Goal: Task Accomplishment & Management: Manage account settings

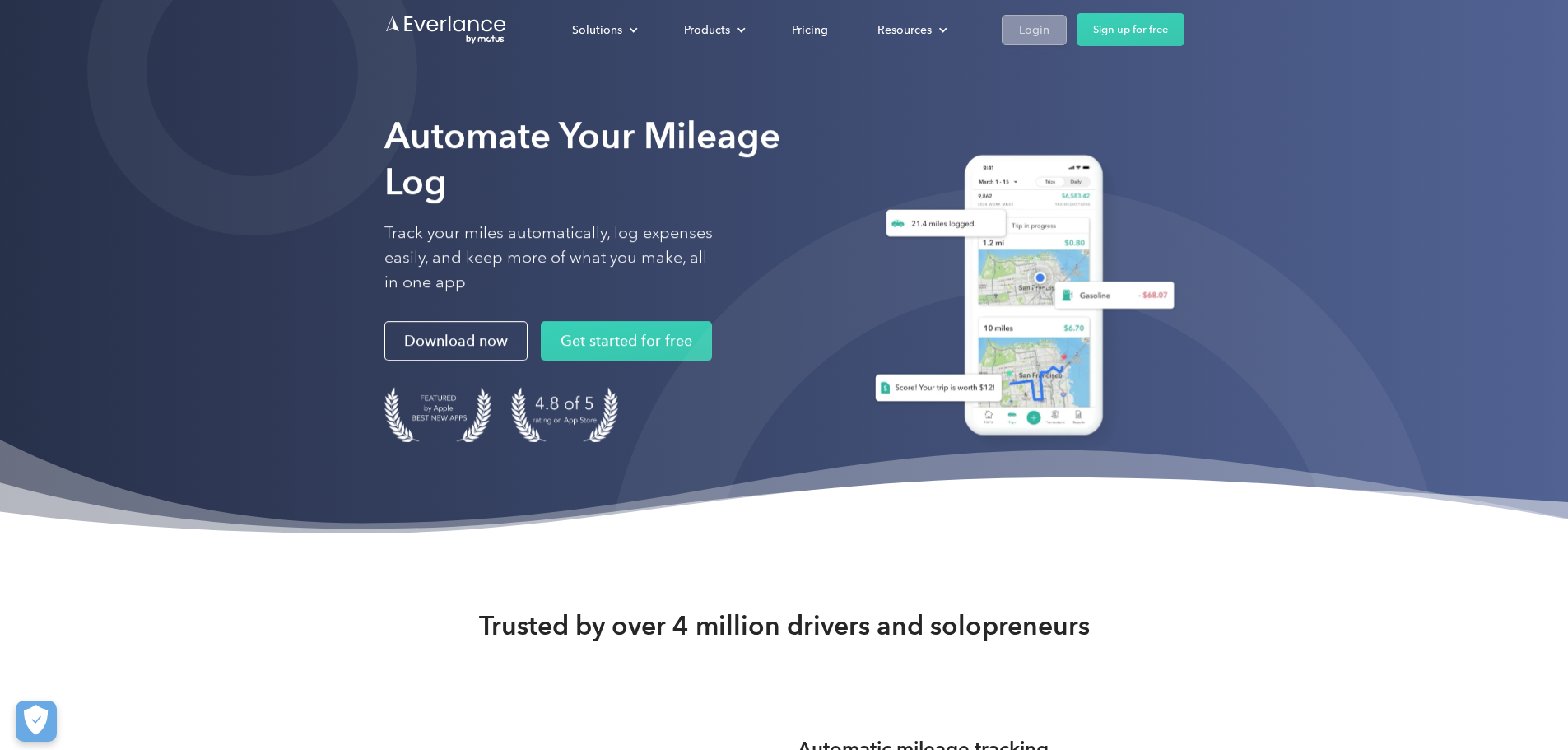
click at [1049, 25] on div "Login" at bounding box center [1035, 30] width 31 height 21
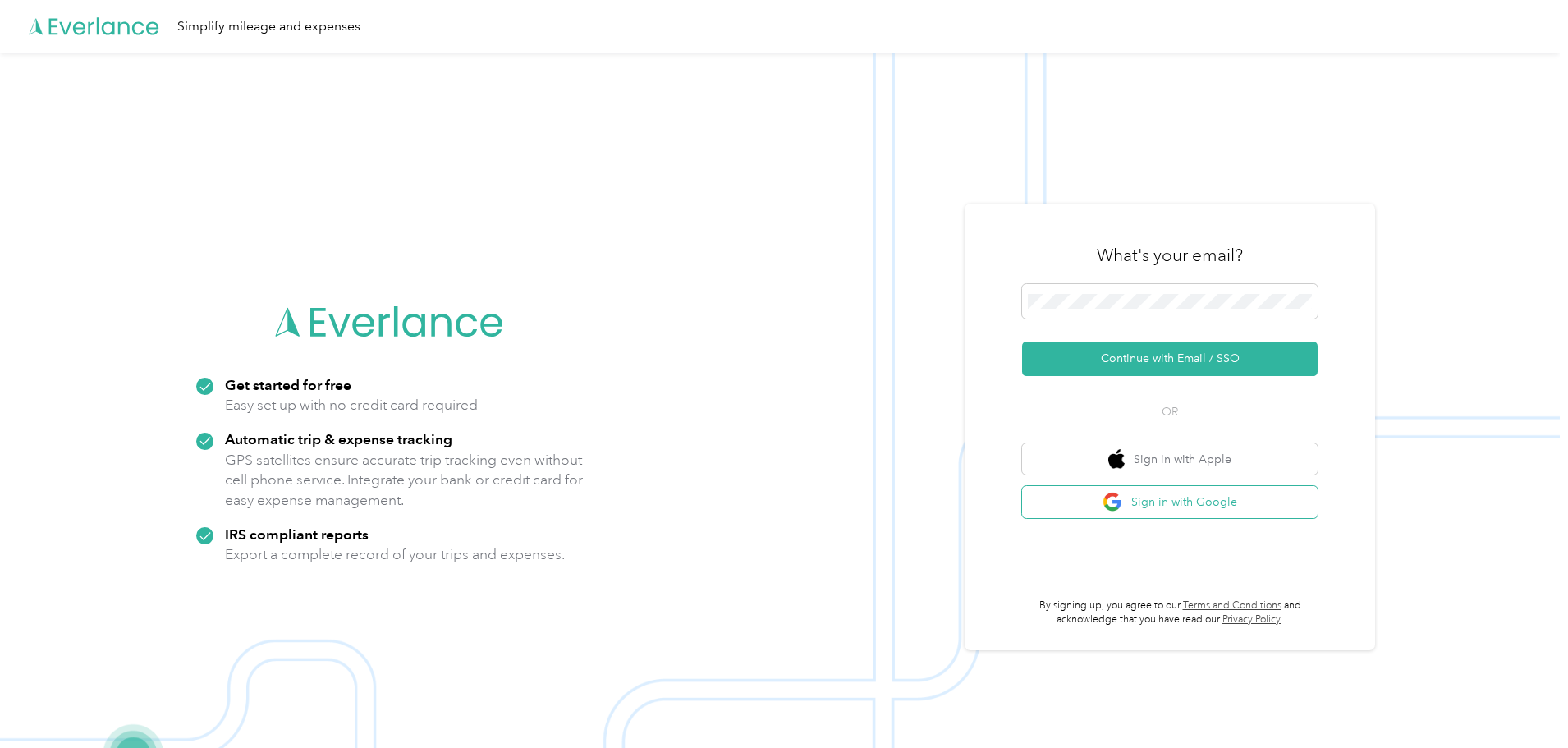
click at [1158, 505] on button "Sign in with Google" at bounding box center [1170, 501] width 296 height 32
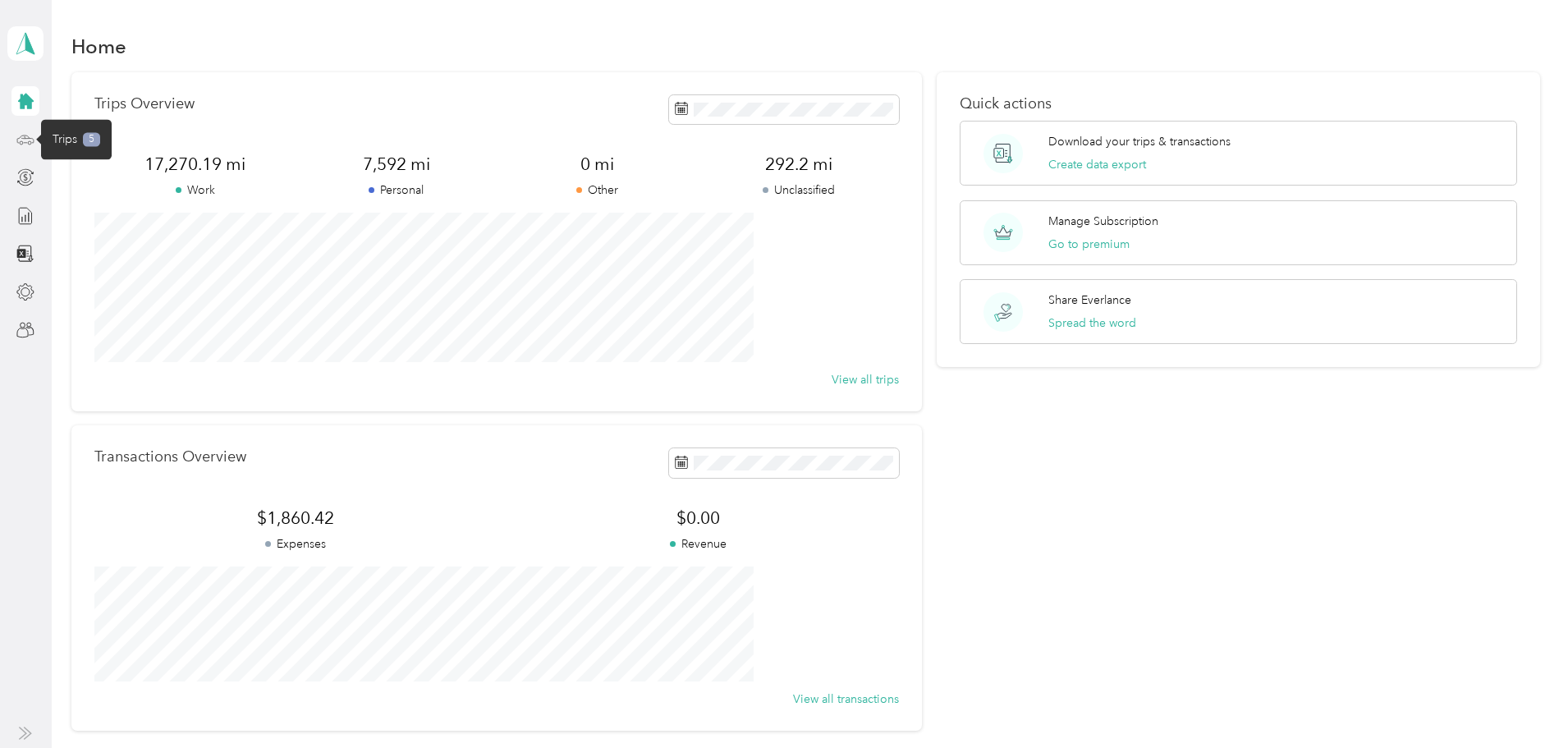
click at [29, 138] on icon at bounding box center [26, 138] width 8 height 0
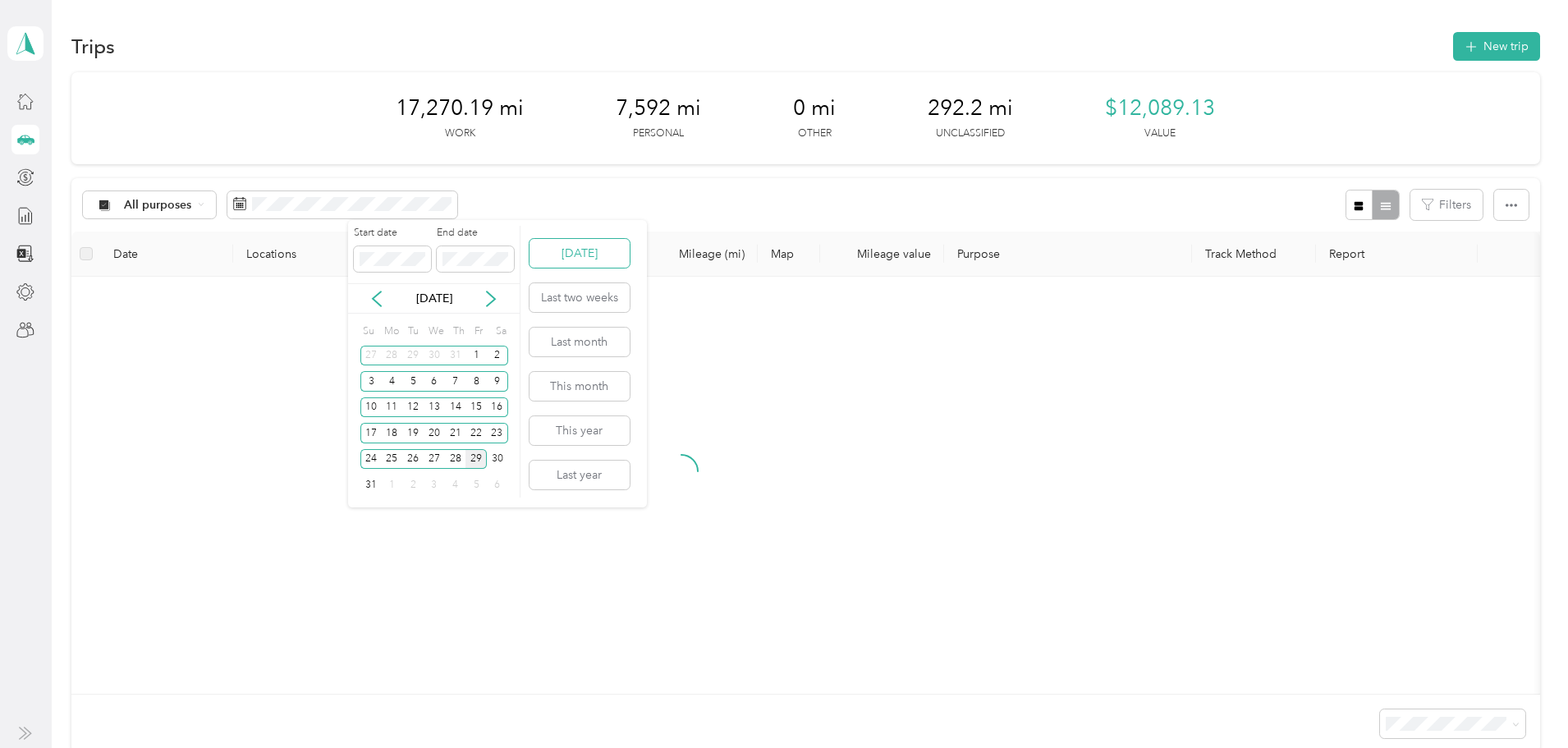
click at [569, 256] on button "Today" at bounding box center [579, 253] width 100 height 29
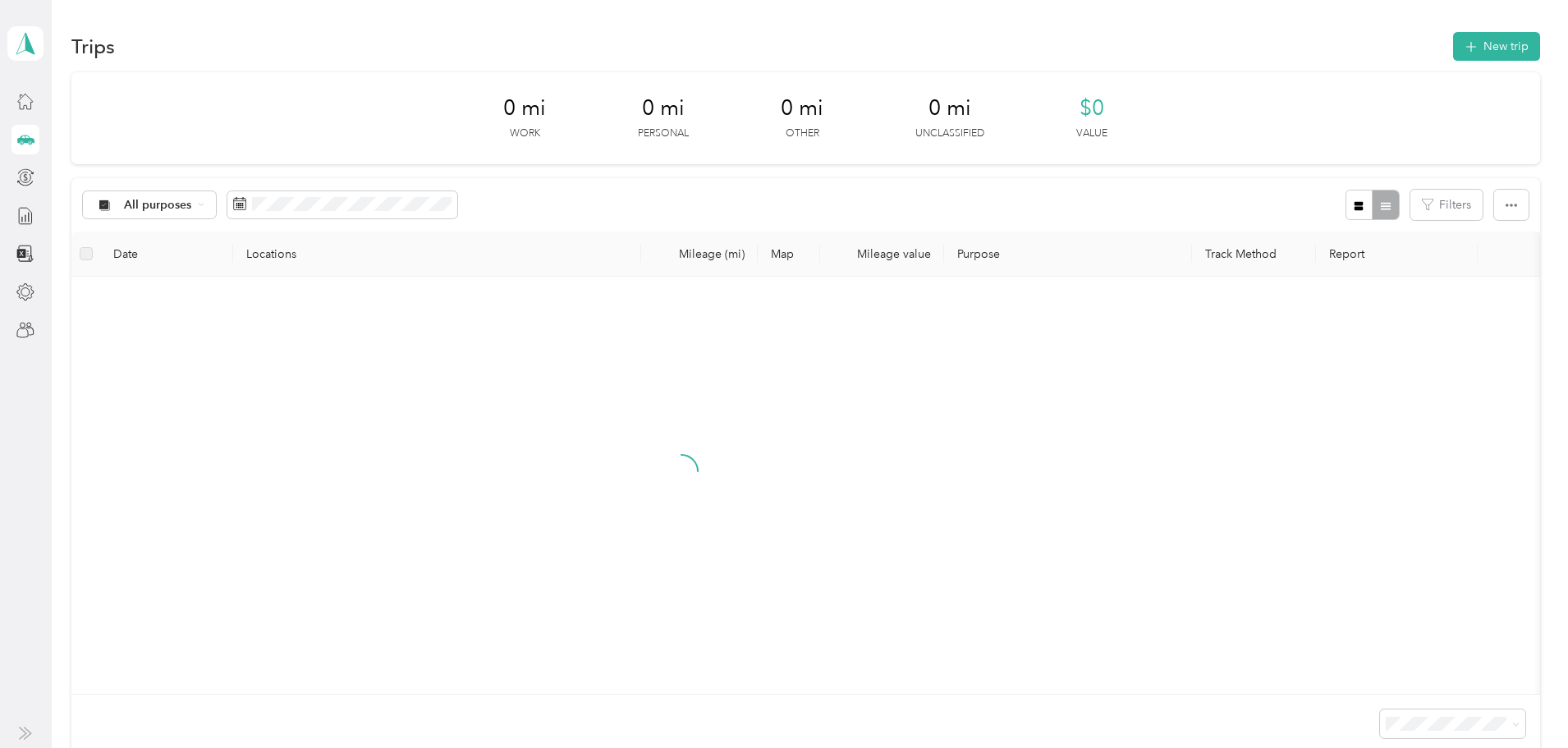
click at [569, 256] on button "Today" at bounding box center [579, 244] width 100 height 29
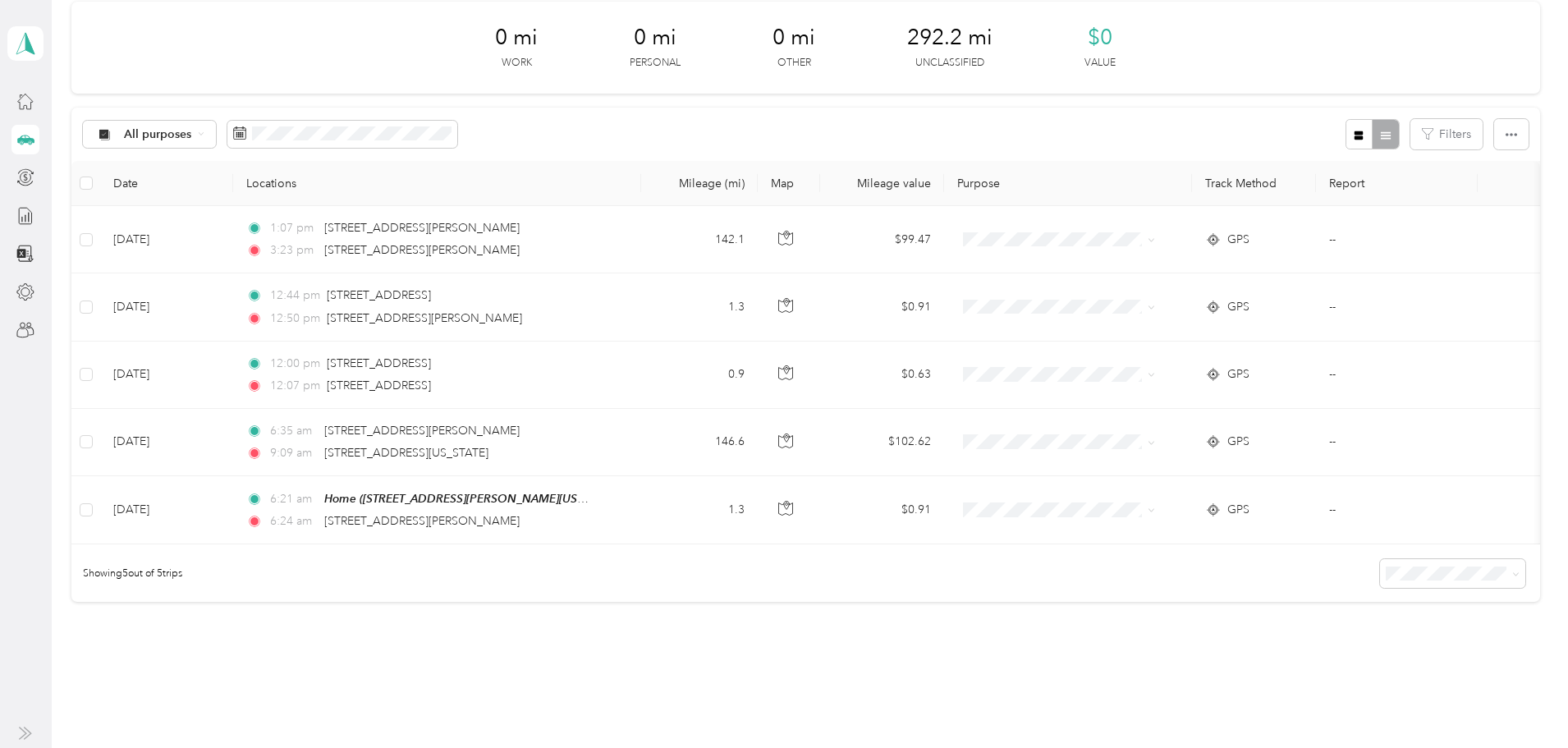
scroll to position [82, 0]
